Goal: Information Seeking & Learning: Learn about a topic

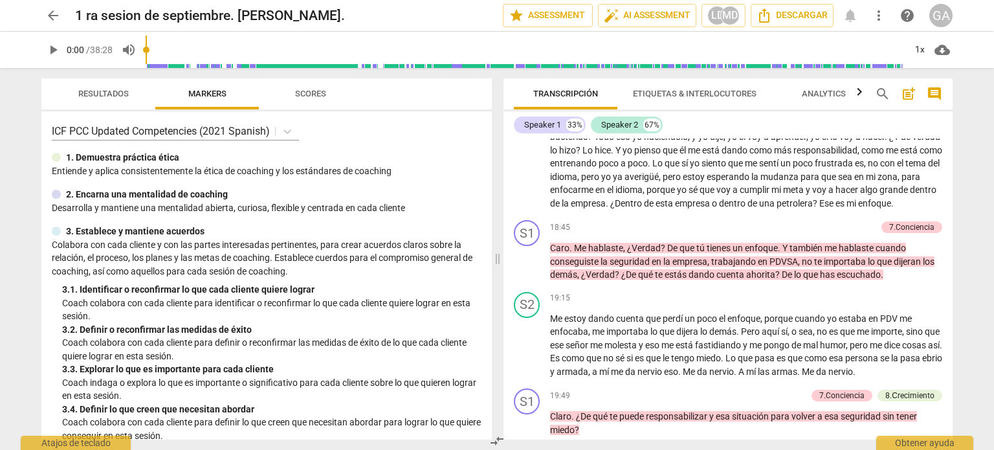
scroll to position [3559, 0]
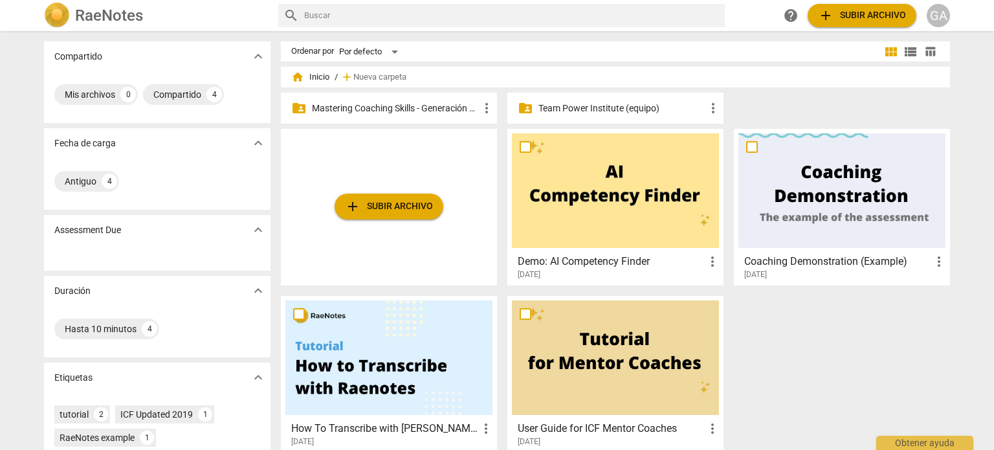
click at [357, 103] on p "Mastering Coaching Skills - Generación 31" at bounding box center [395, 109] width 167 height 14
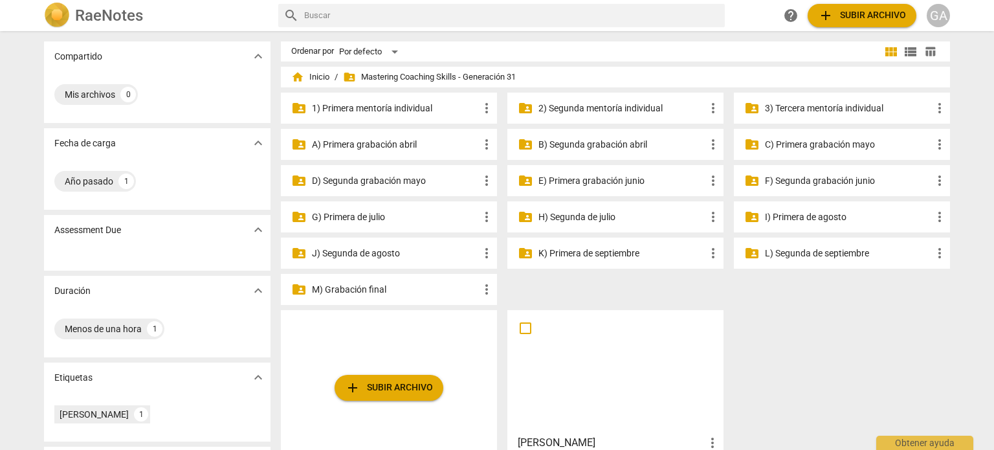
click at [604, 250] on p "K) Primera de septiembre" at bounding box center [621, 254] width 167 height 14
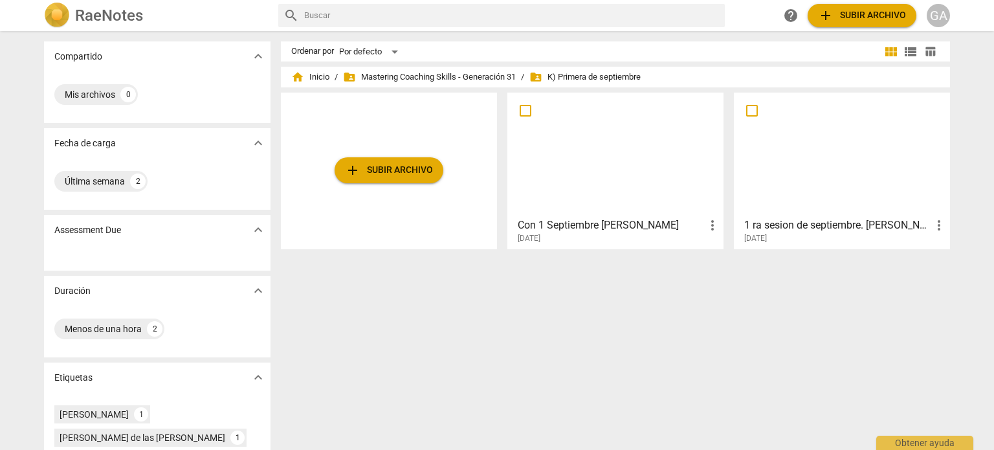
click at [604, 184] on div at bounding box center [841, 154] width 207 height 115
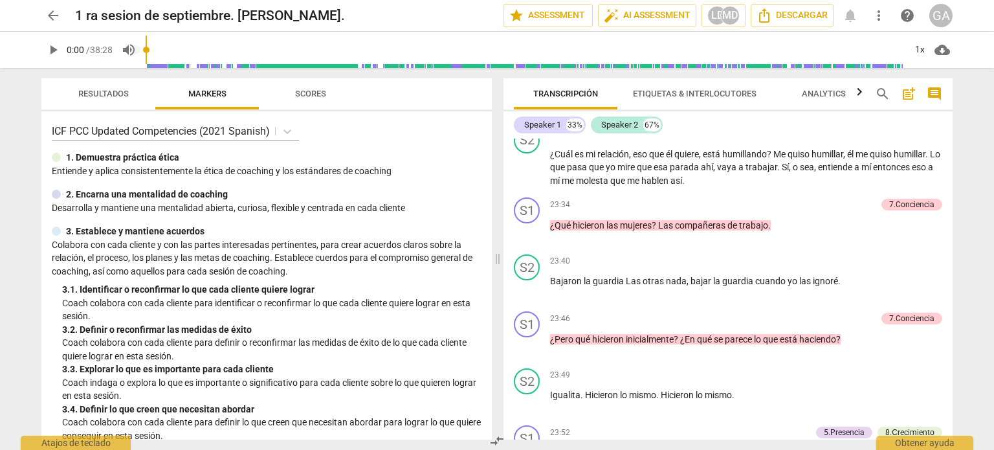
scroll to position [4917, 0]
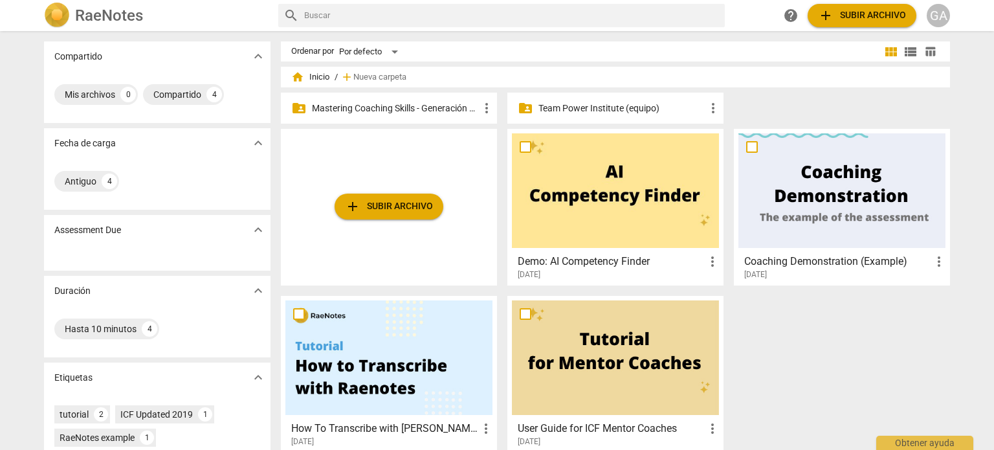
click at [402, 109] on p "Mastering Coaching Skills - Generación 31" at bounding box center [395, 109] width 167 height 14
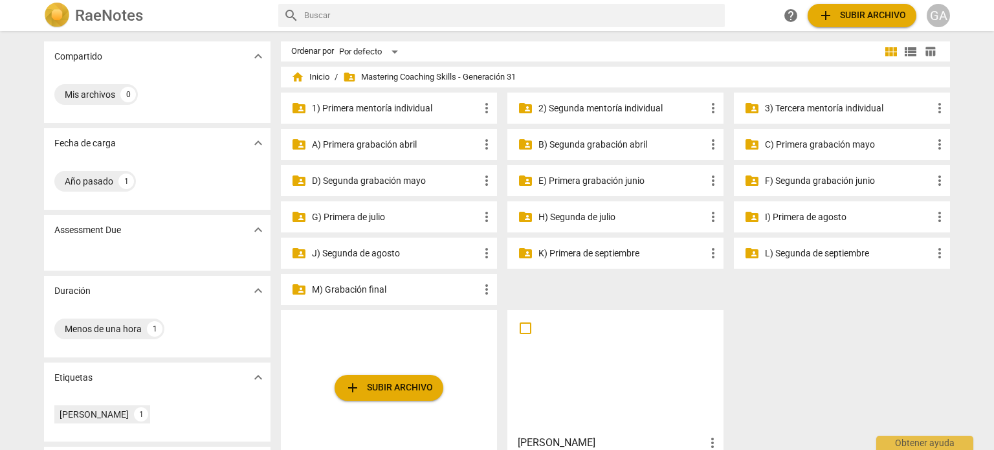
click at [374, 253] on p "J) Segunda de agosto" at bounding box center [395, 254] width 167 height 14
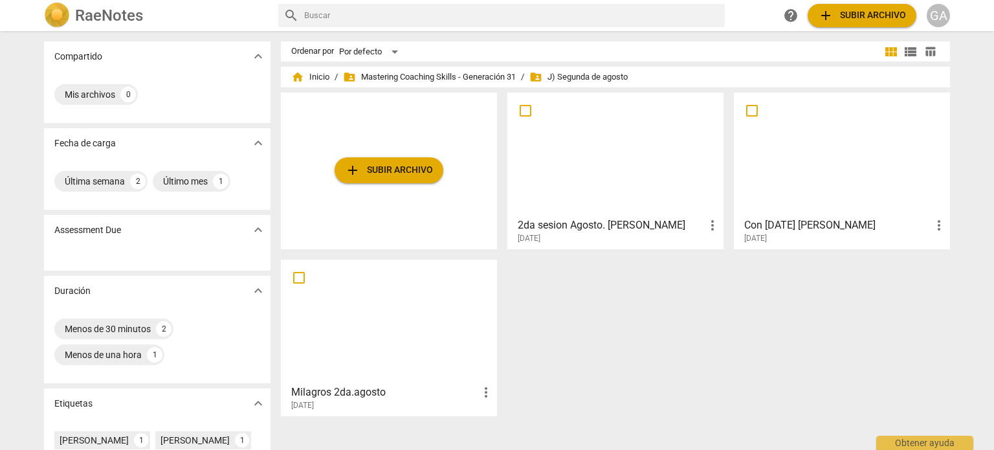
click at [633, 227] on h3 "2da sesion Agosto. Maria Mercedes" at bounding box center [611, 225] width 187 height 16
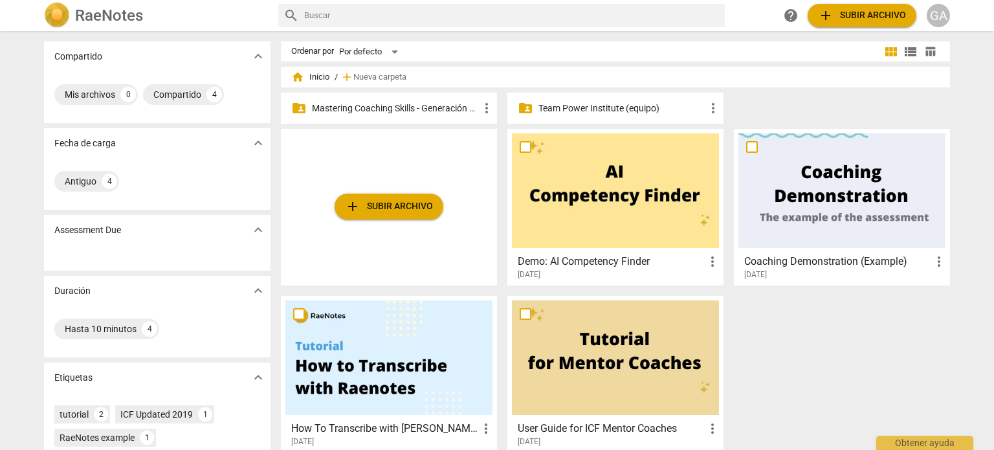
click at [331, 107] on p "Mastering Coaching Skills - Generación 31" at bounding box center [395, 109] width 167 height 14
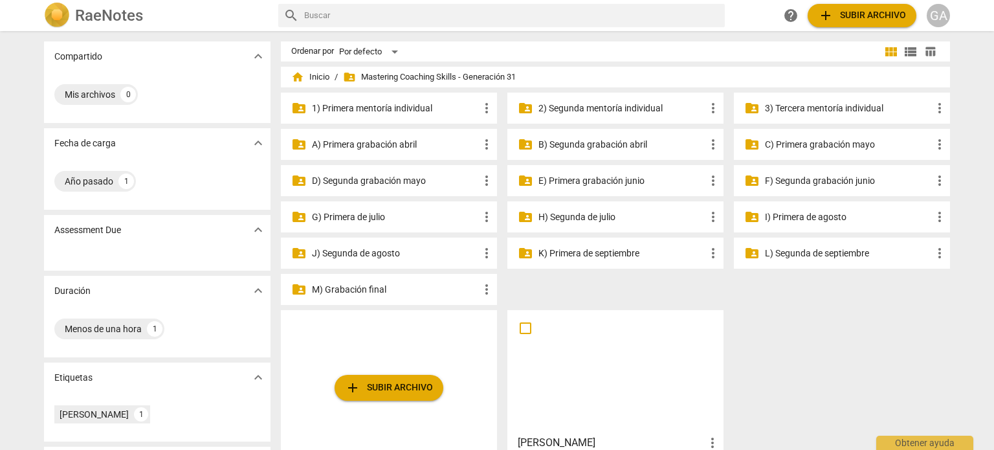
click at [813, 254] on p "L) Segunda de septiembre" at bounding box center [848, 254] width 167 height 14
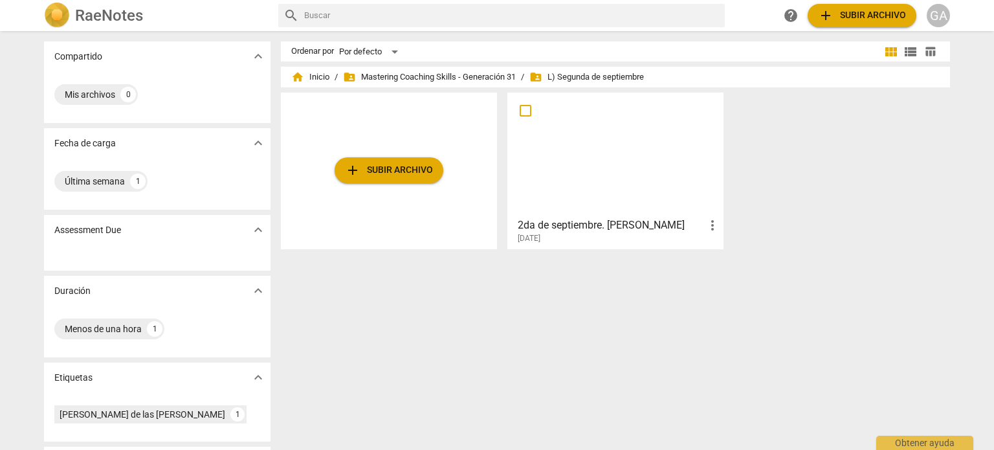
click at [626, 196] on div at bounding box center [615, 154] width 207 height 115
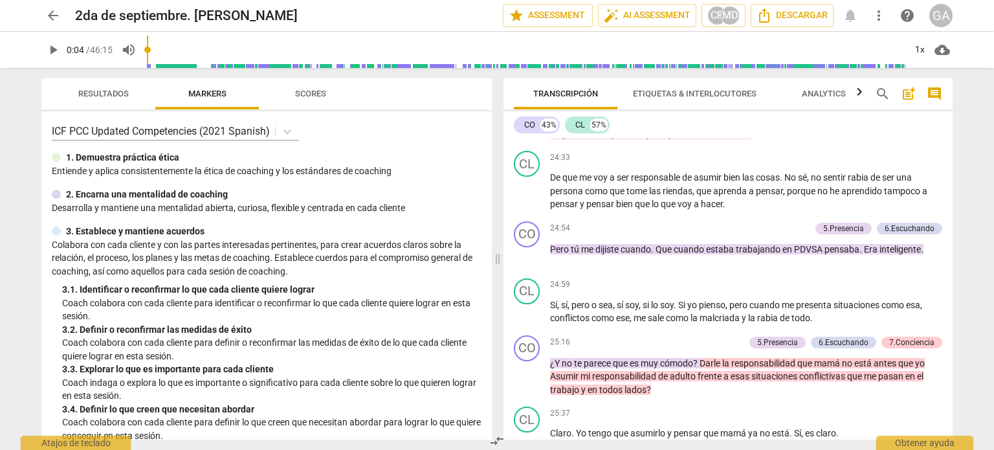
scroll to position [124, 0]
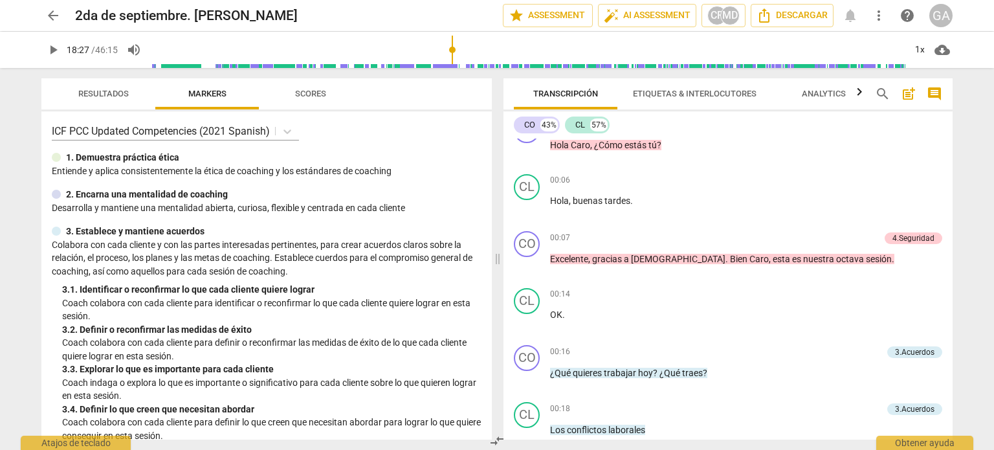
drag, startPoint x: 149, startPoint y: 51, endPoint x: 453, endPoint y: 72, distance: 304.2
click at [453, 71] on input "range" at bounding box center [528, 49] width 754 height 41
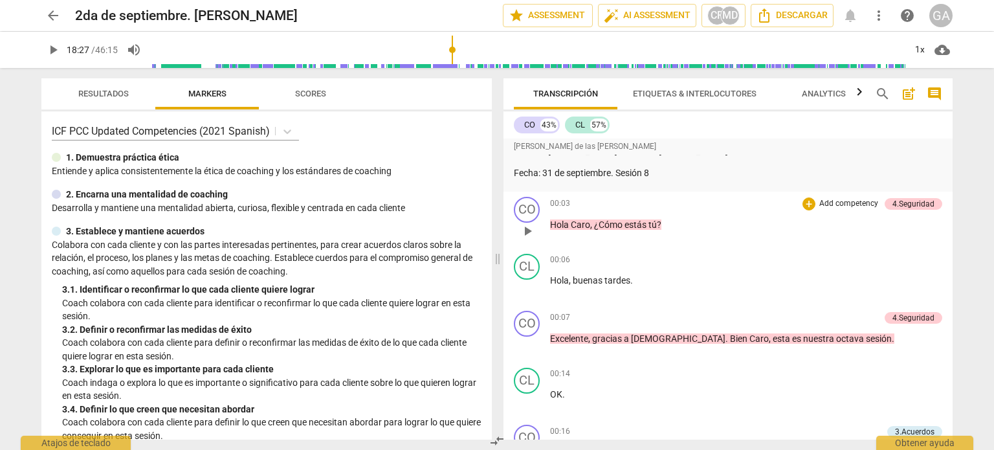
scroll to position [129, 0]
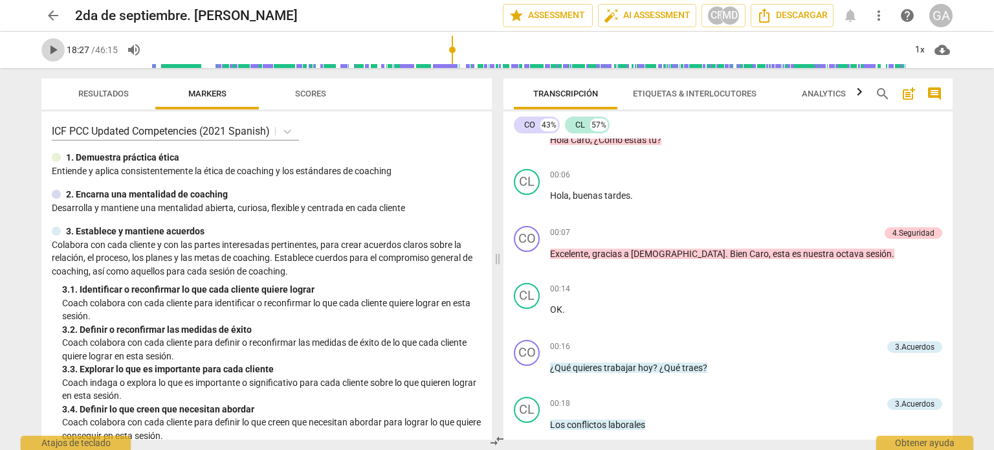
click at [60, 50] on span "play_arrow" at bounding box center [53, 50] width 16 height 16
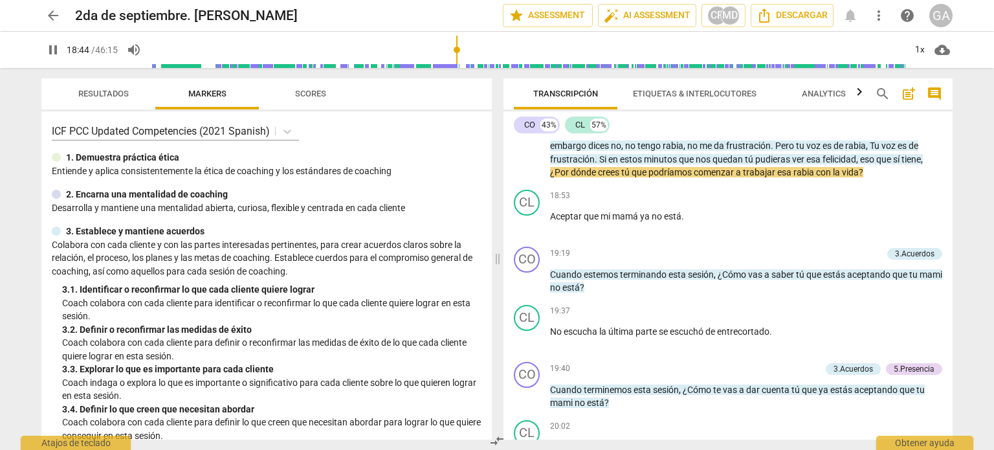
click at [54, 49] on span "pause" at bounding box center [53, 50] width 16 height 16
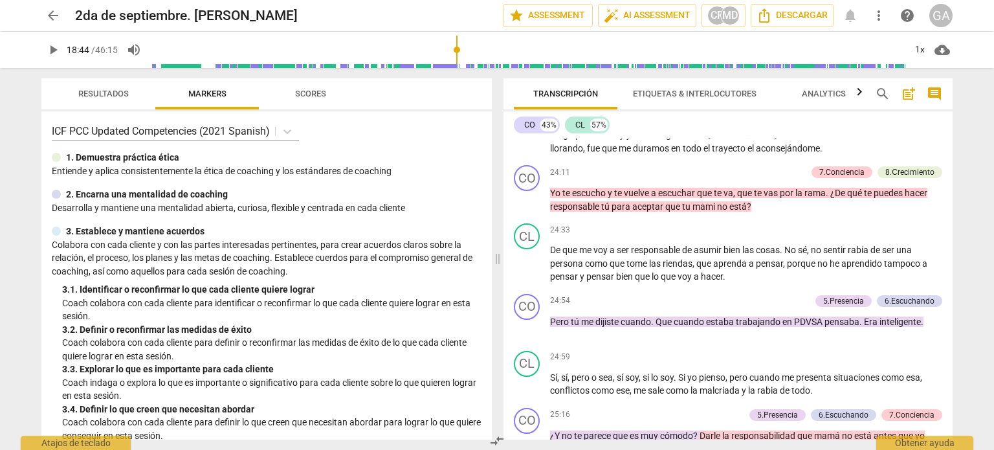
scroll to position [4914, 0]
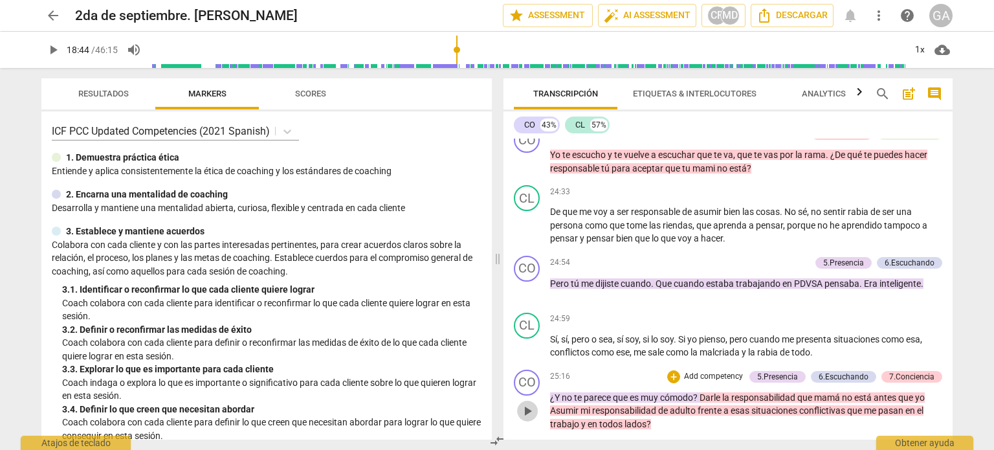
click at [529, 403] on span "play_arrow" at bounding box center [528, 411] width 16 height 16
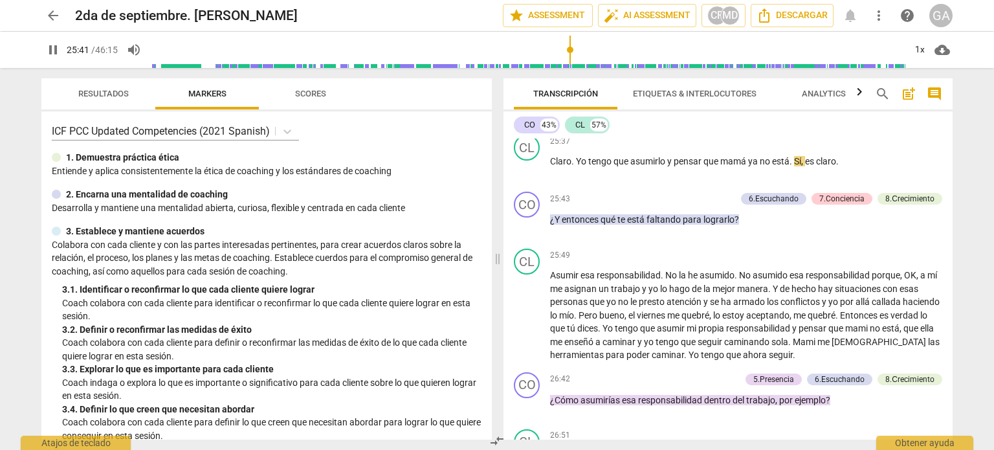
click at [952, 292] on div "Transcripción Etiquetas & Interlocutores Analytics search post_add comment CO 4…" at bounding box center [730, 259] width 465 height 382
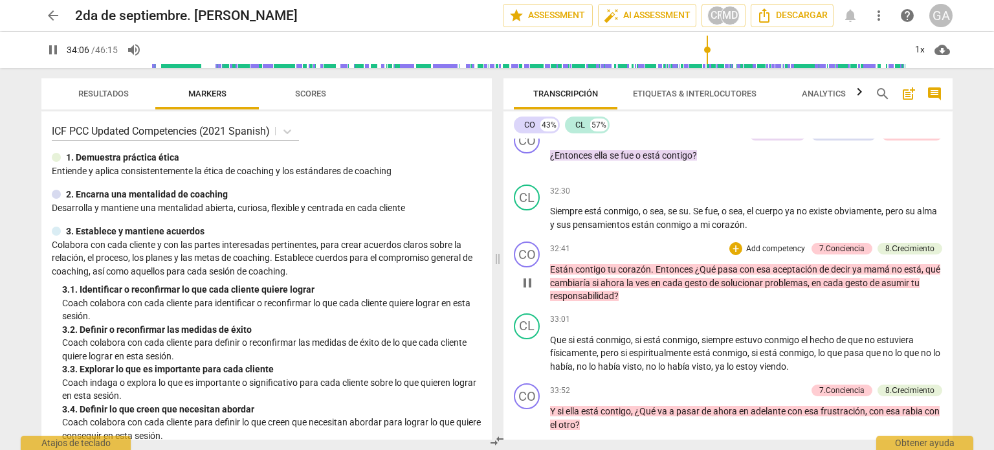
scroll to position [7294, 0]
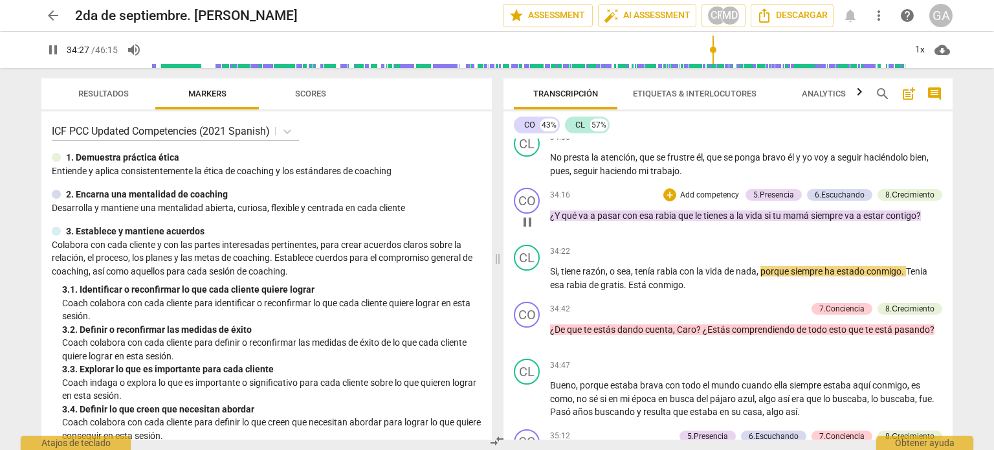
click at [525, 214] on span "pause" at bounding box center [528, 222] width 16 height 16
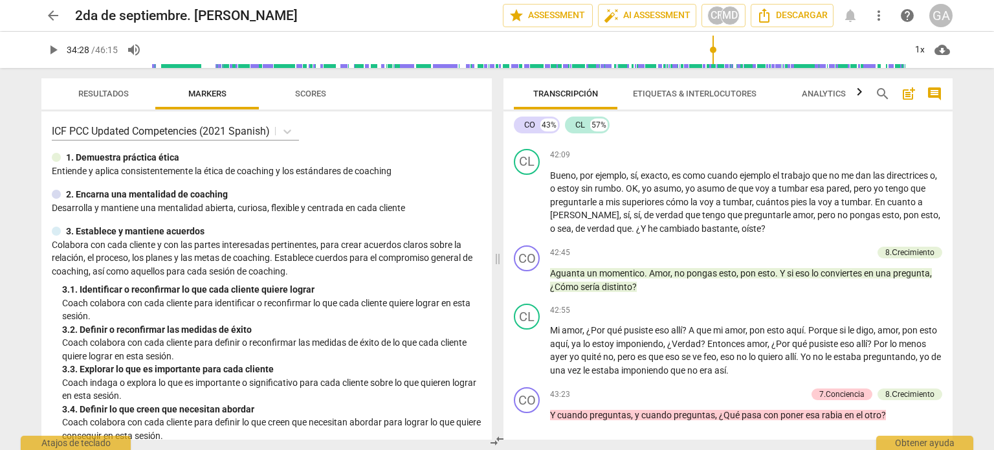
scroll to position [9529, 0]
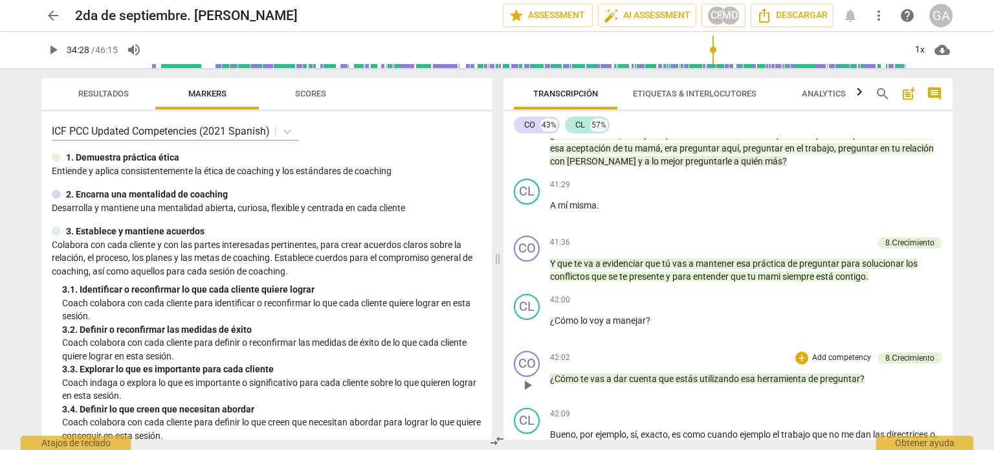
type input "2068"
